Goal: Information Seeking & Learning: Learn about a topic

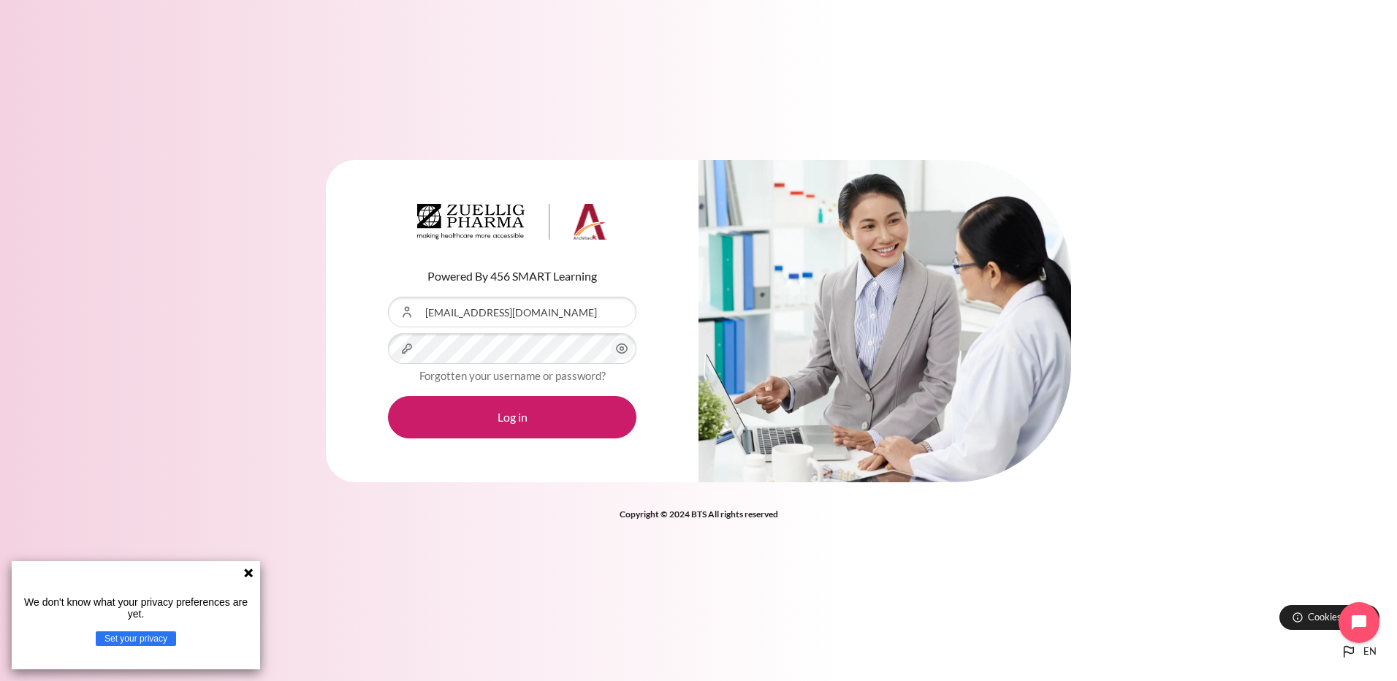
click at [956, 50] on div "Powered By 456 SMART Learning Username or Email Address jngsp@zuelligpharma.com…" at bounding box center [698, 340] width 1397 height 681
click at [251, 572] on icon at bounding box center [249, 573] width 12 height 12
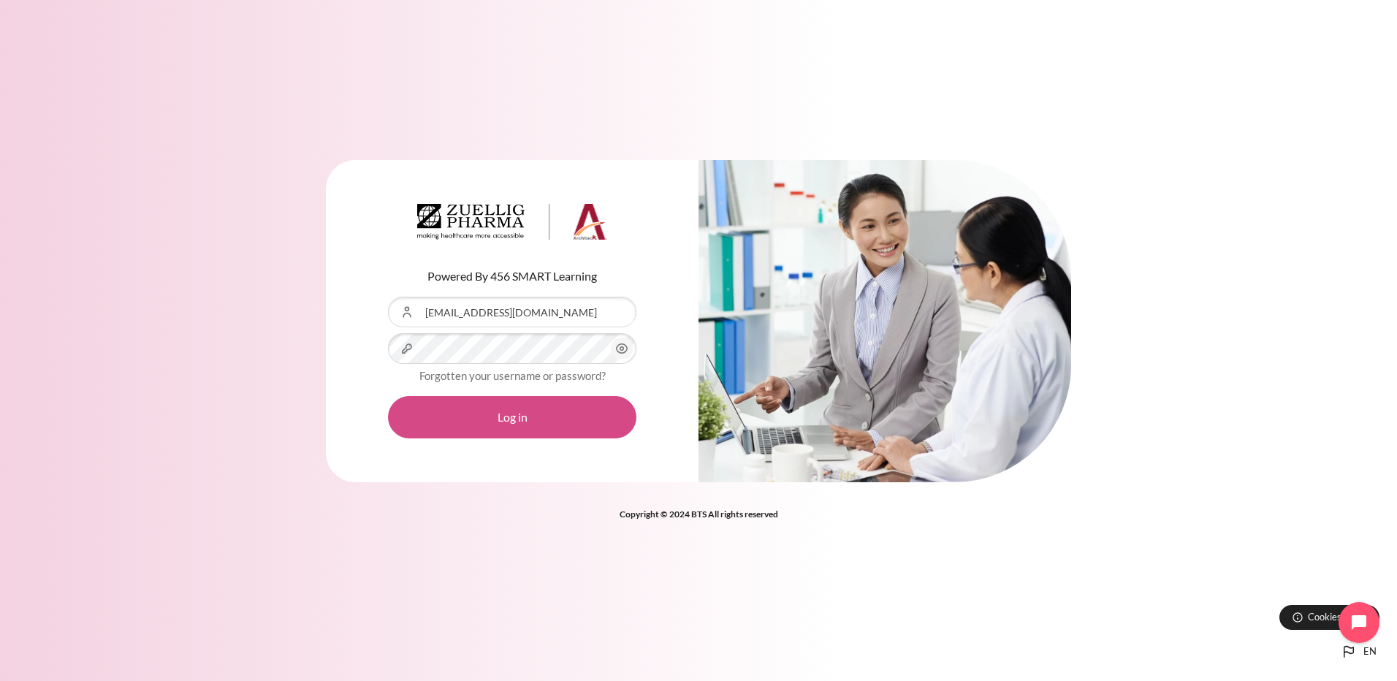
click at [481, 416] on button "Log in" at bounding box center [512, 417] width 248 height 42
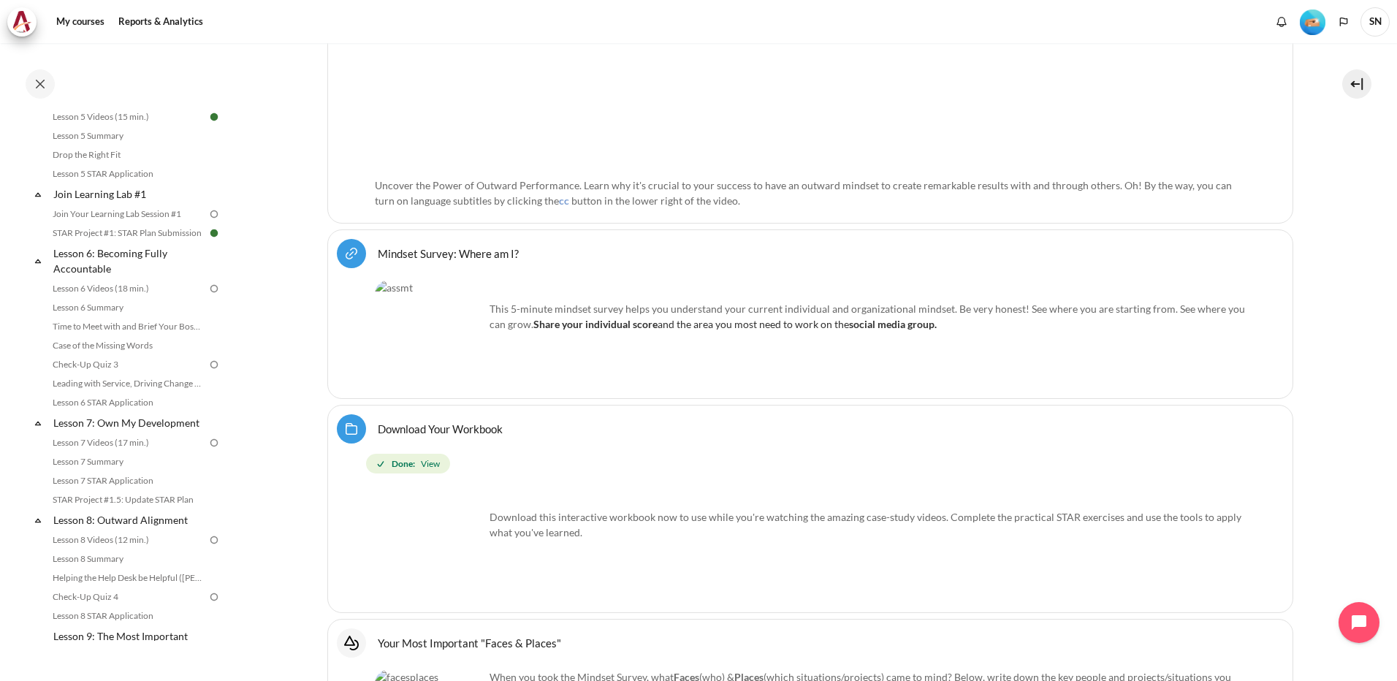
scroll to position [713, 0]
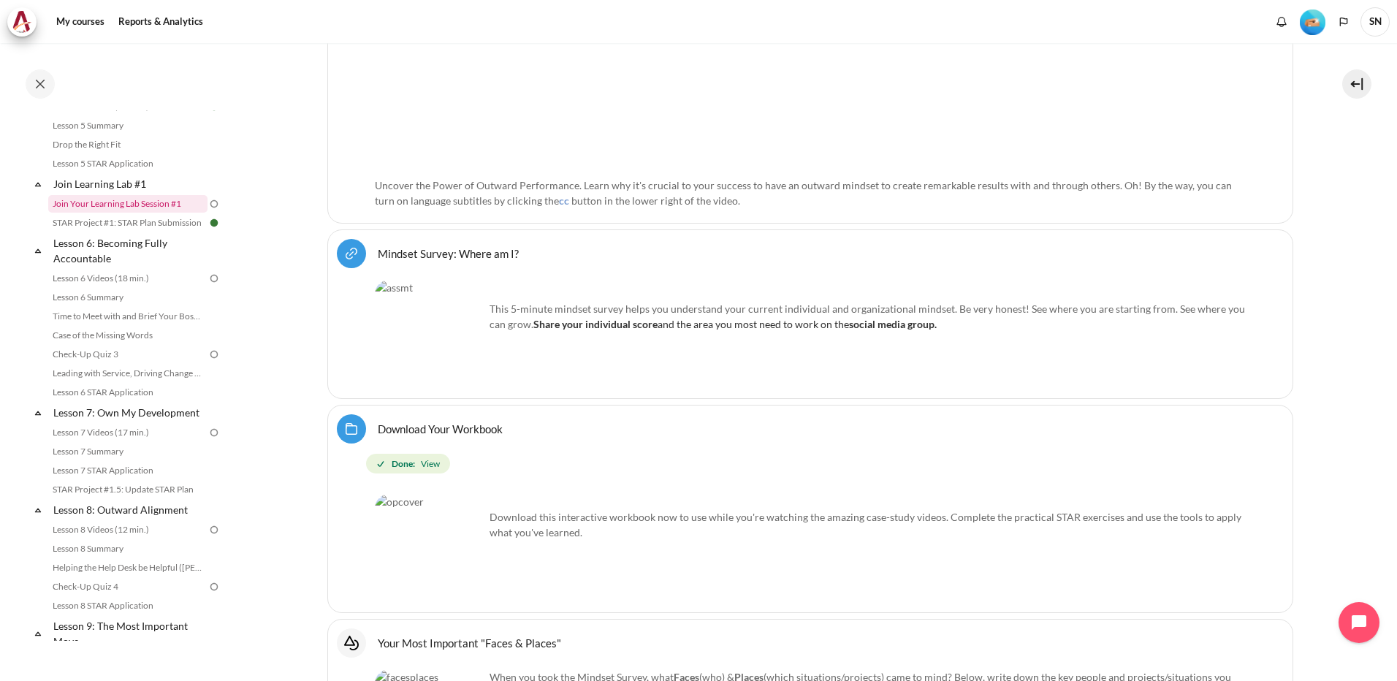
click at [127, 213] on link "Join Your Learning Lab Session #1" at bounding box center [127, 204] width 159 height 18
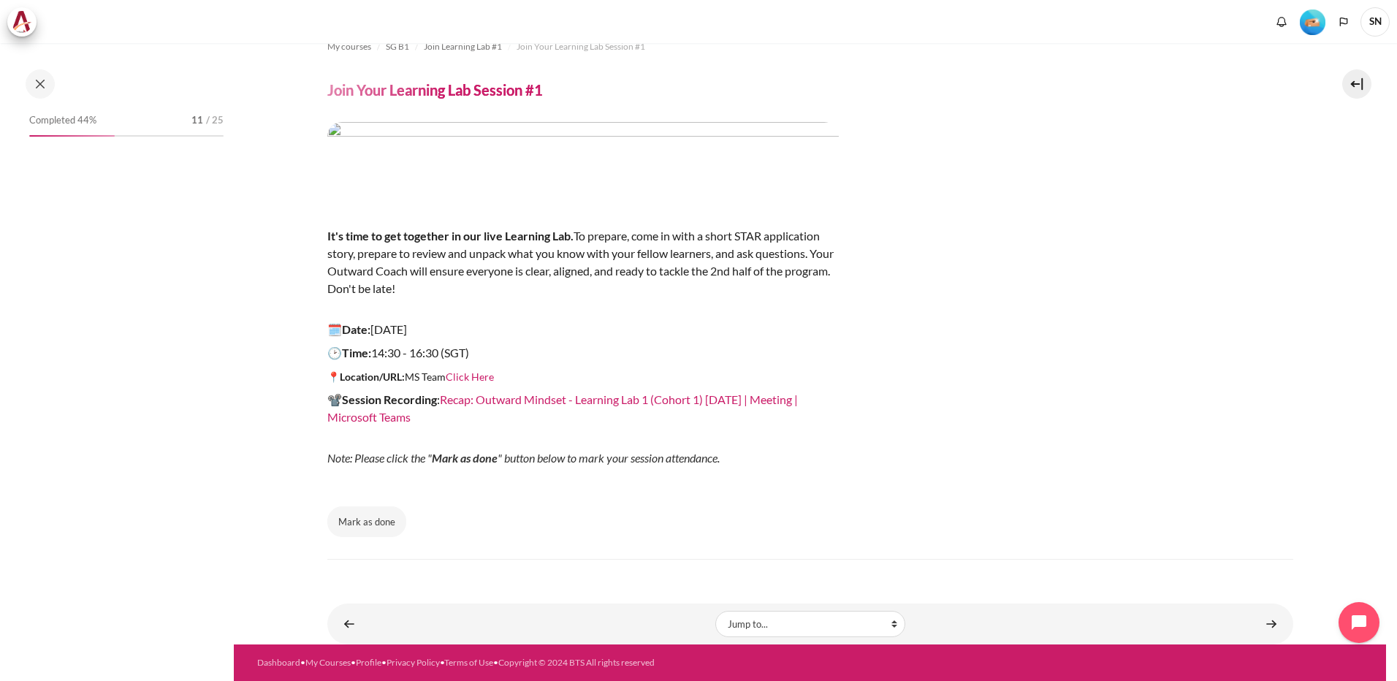
scroll to position [557, 0]
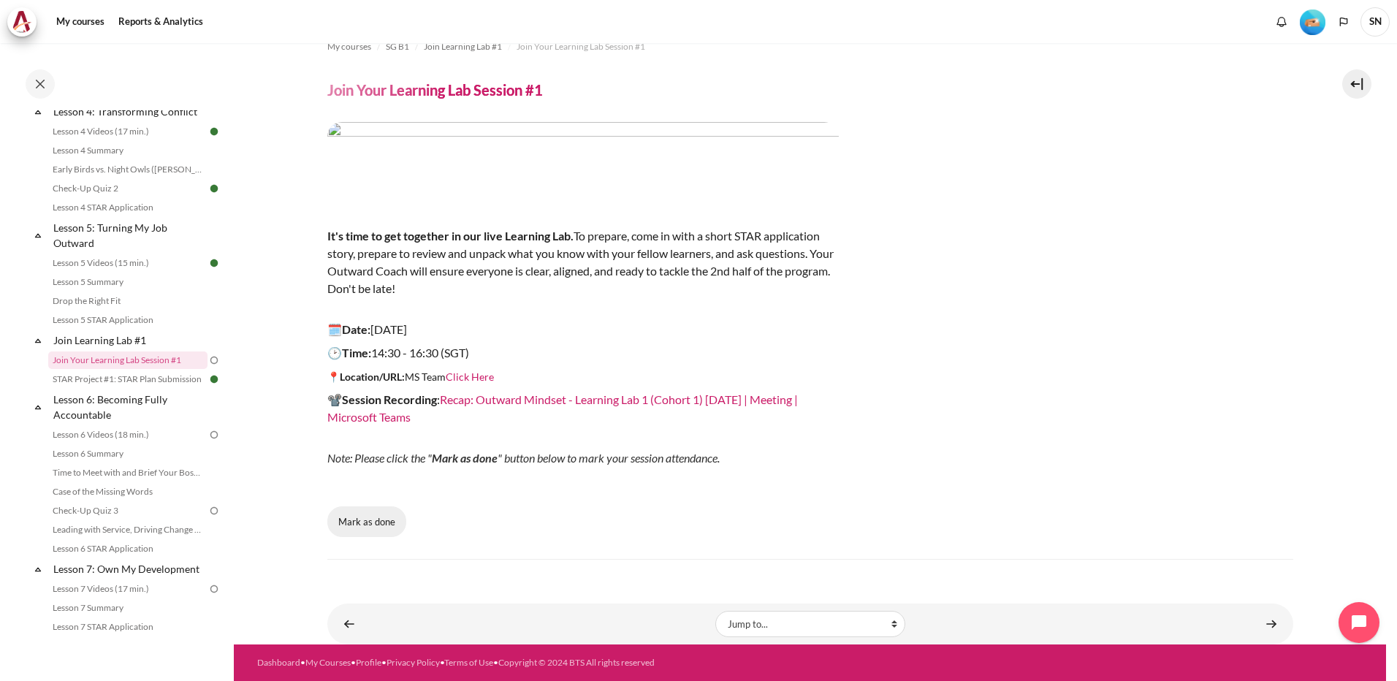
click at [362, 515] on button "Mark as done" at bounding box center [366, 521] width 79 height 31
click at [83, 443] on link "Lesson 6 Videos (18 min.)" at bounding box center [127, 435] width 159 height 18
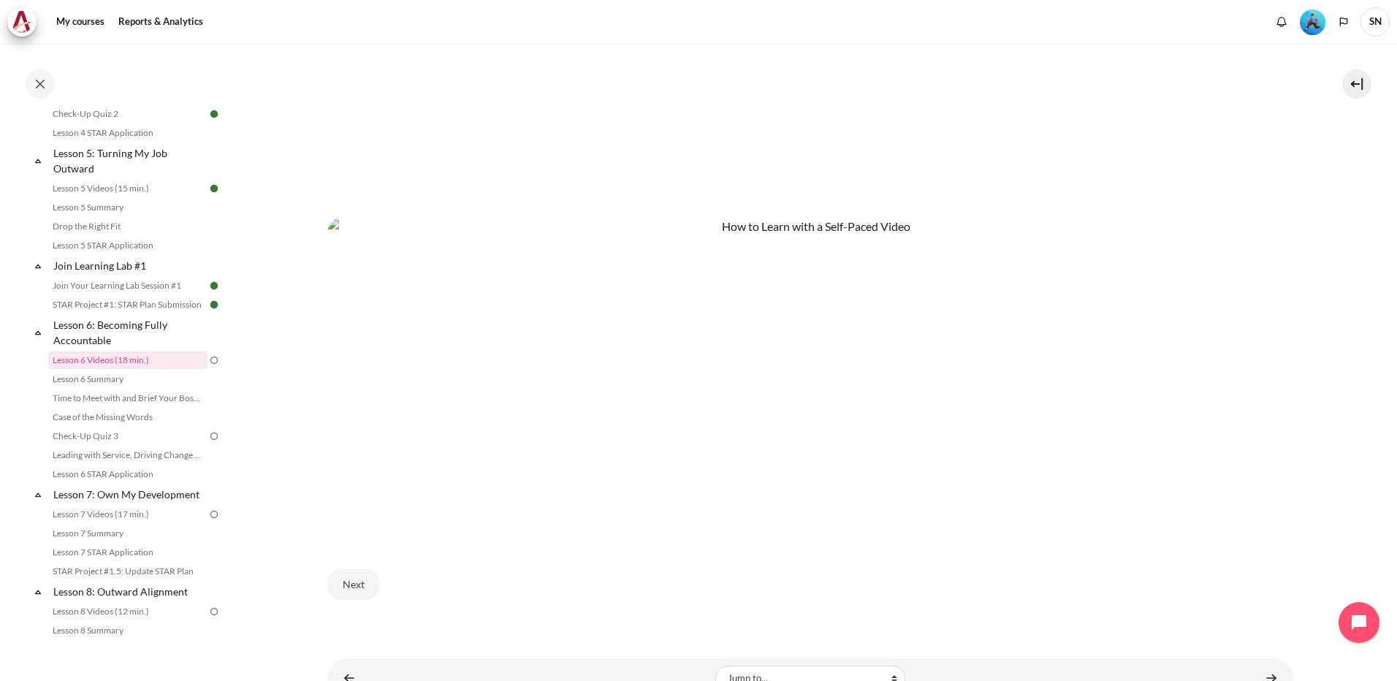
scroll to position [774, 0]
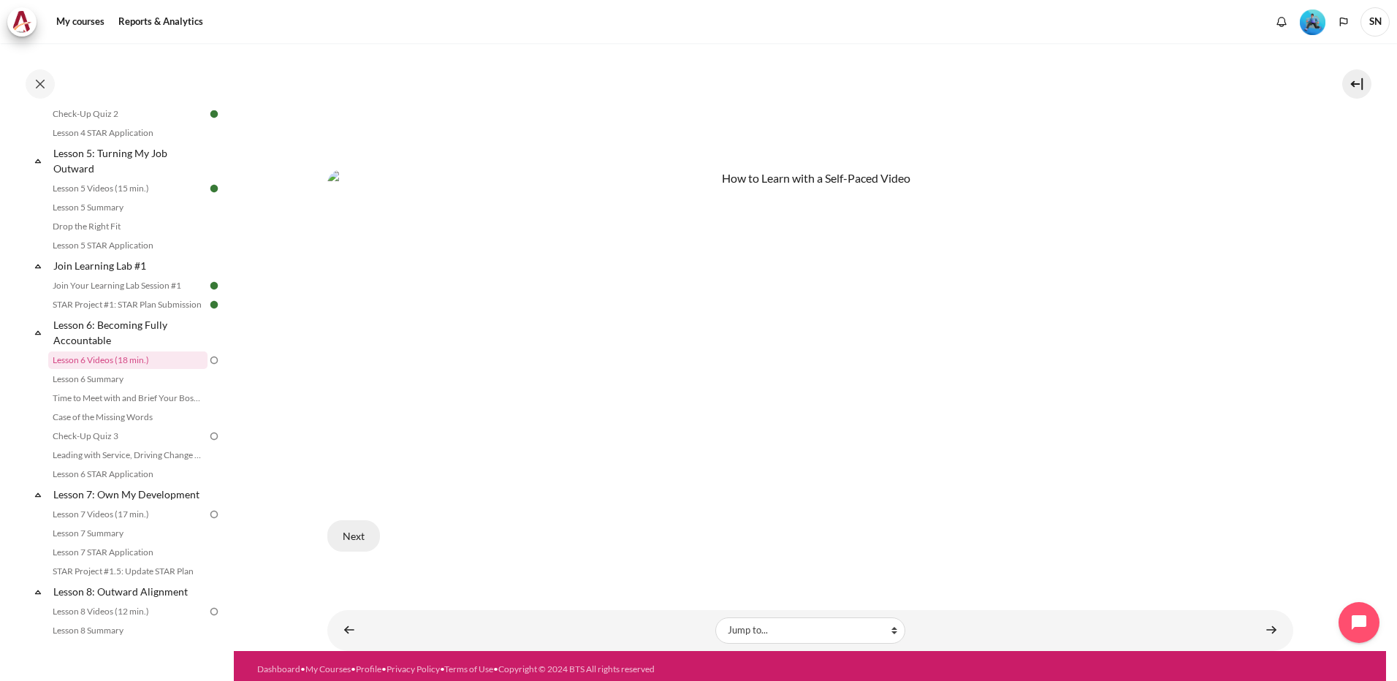
click at [364, 520] on button "Next" at bounding box center [353, 535] width 53 height 31
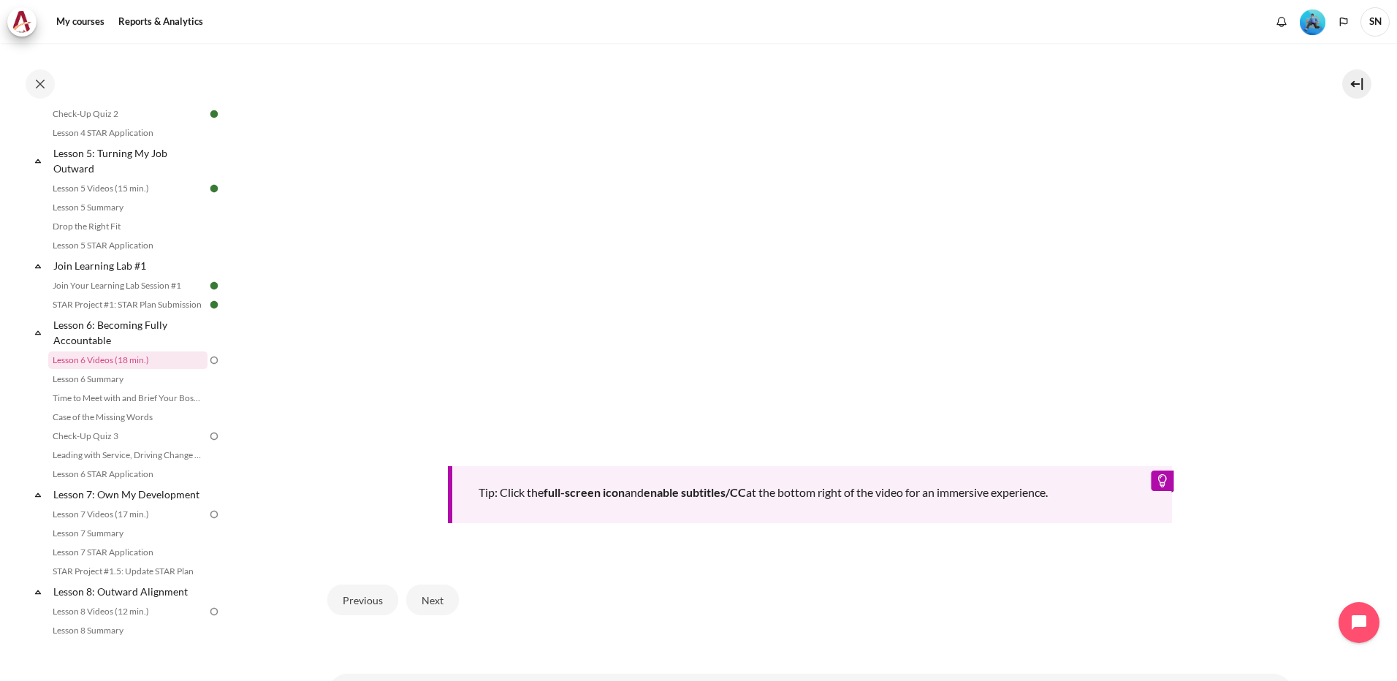
scroll to position [484, 0]
